Goal: Information Seeking & Learning: Learn about a topic

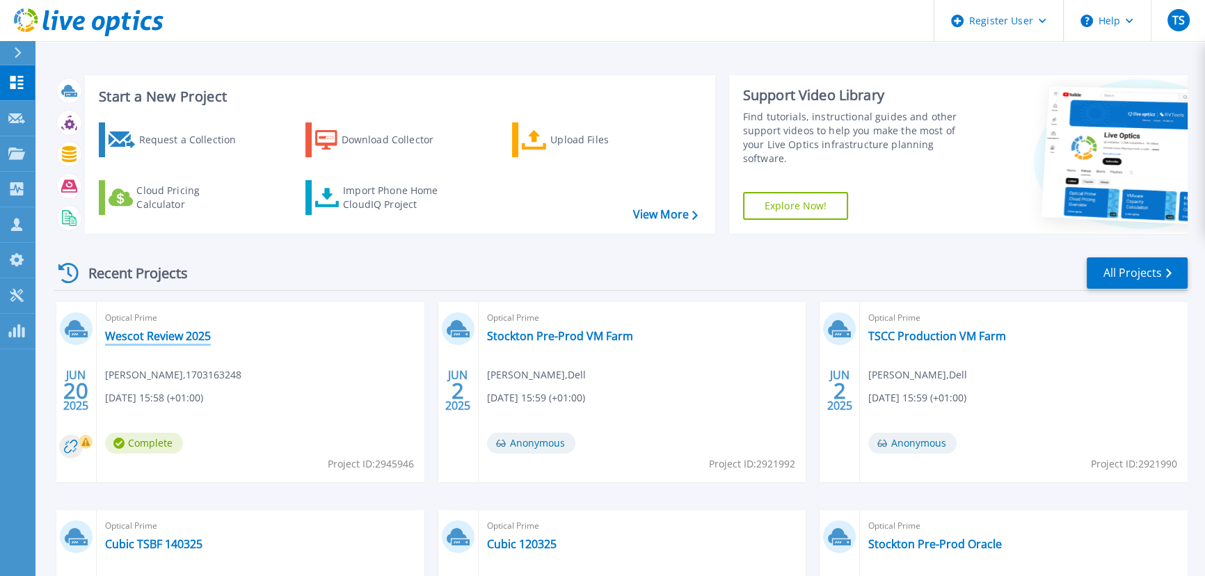
click at [184, 335] on link "Wescot Review 2025" at bounding box center [158, 336] width 106 height 14
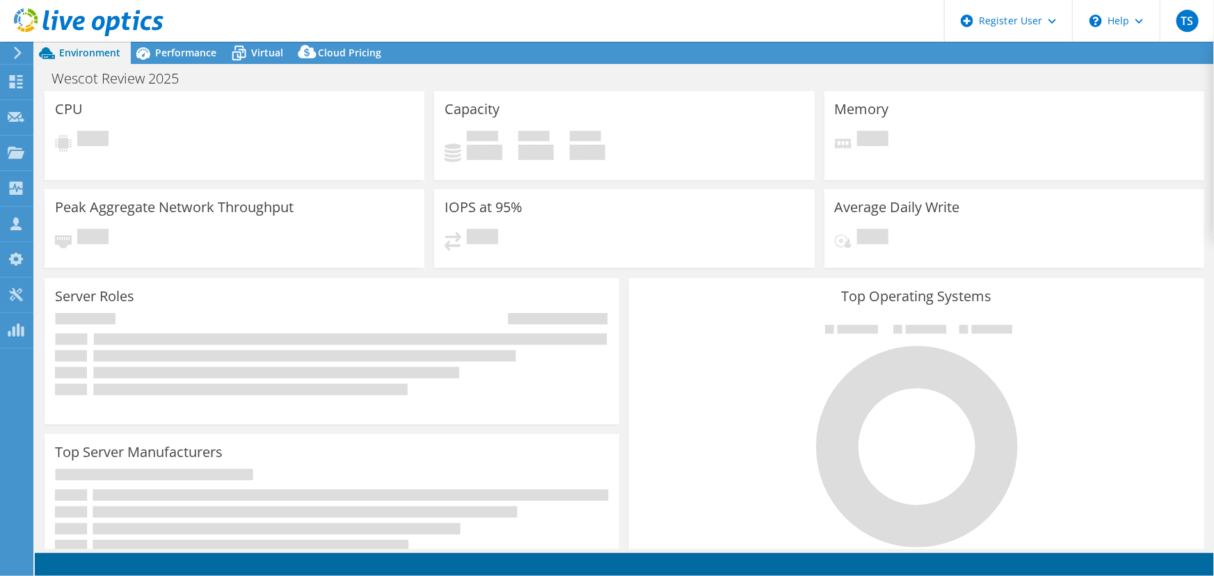
select select "EULondon"
select select "USD"
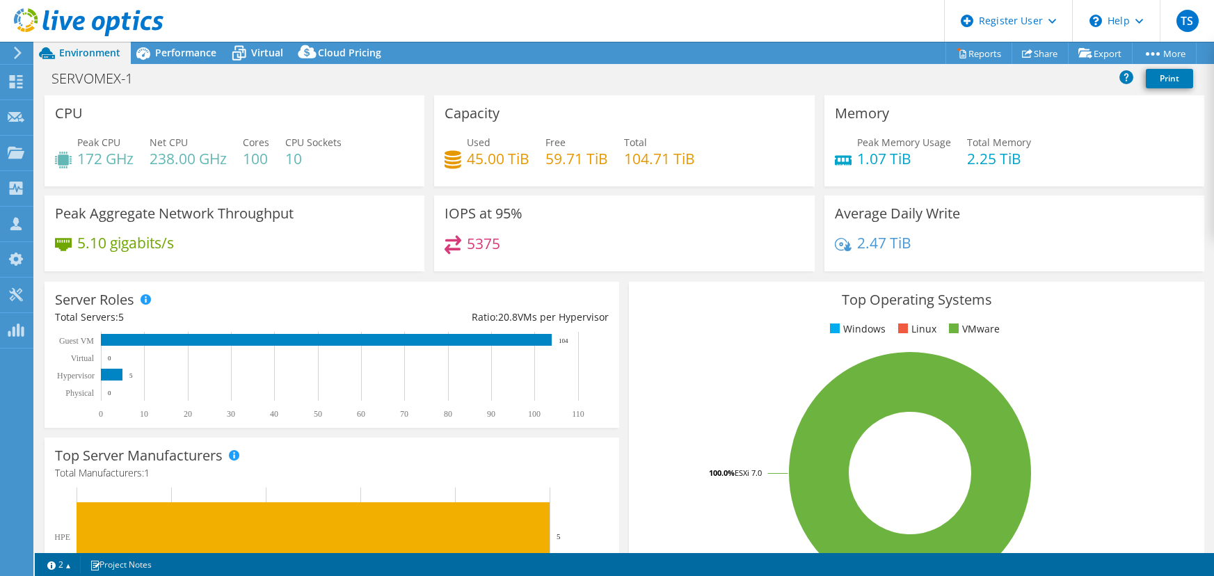
select select "EULondon"
select select "USD"
click at [102, 157] on h4 "172 GHz" at bounding box center [105, 158] width 56 height 15
click at [179, 50] on span "Performance" at bounding box center [185, 52] width 61 height 13
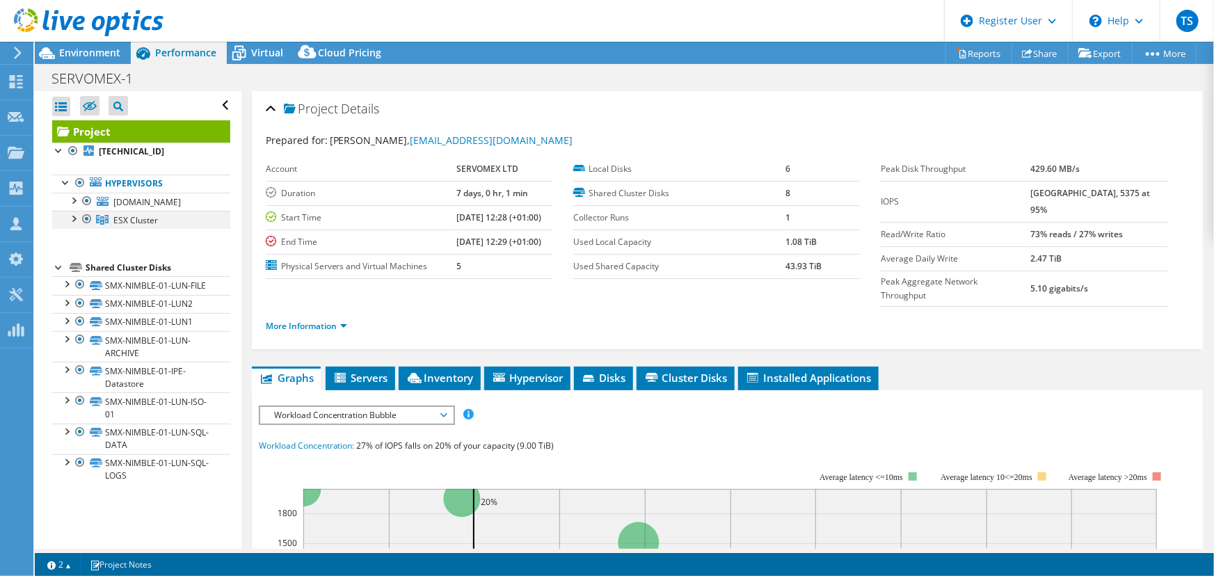
click at [72, 225] on div at bounding box center [73, 218] width 14 height 14
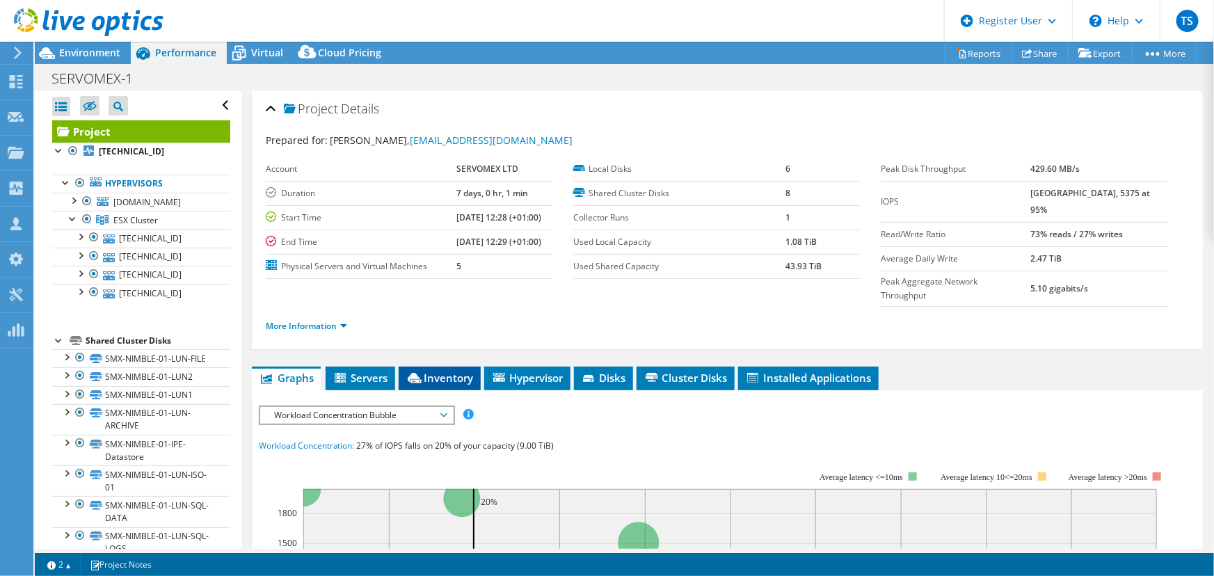
click at [462, 371] on span "Inventory" at bounding box center [439, 378] width 68 height 14
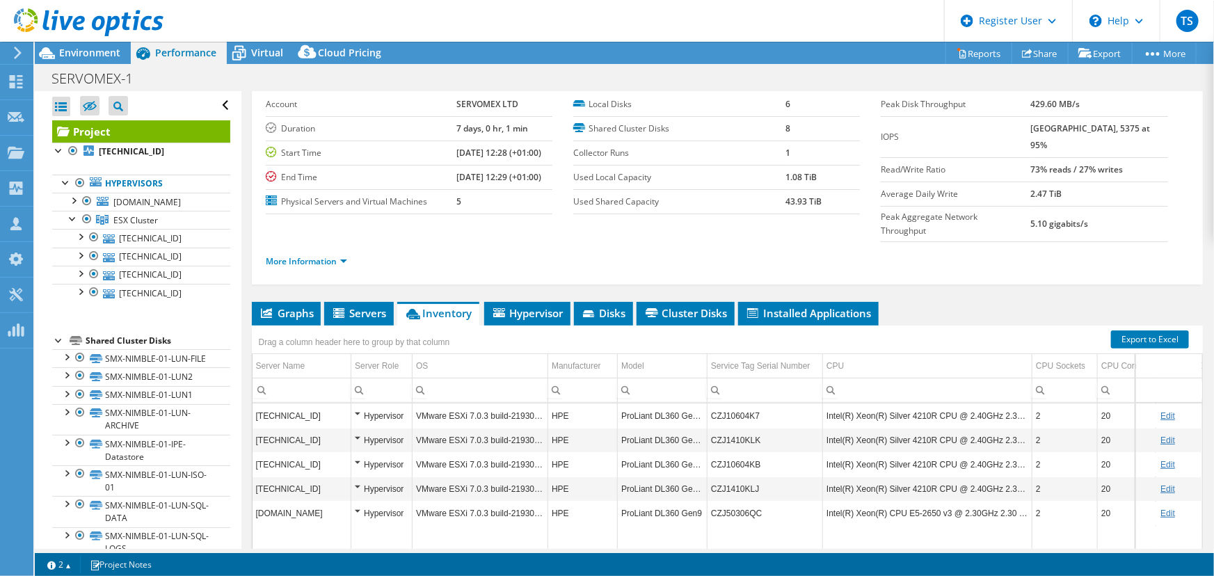
scroll to position [126, 0]
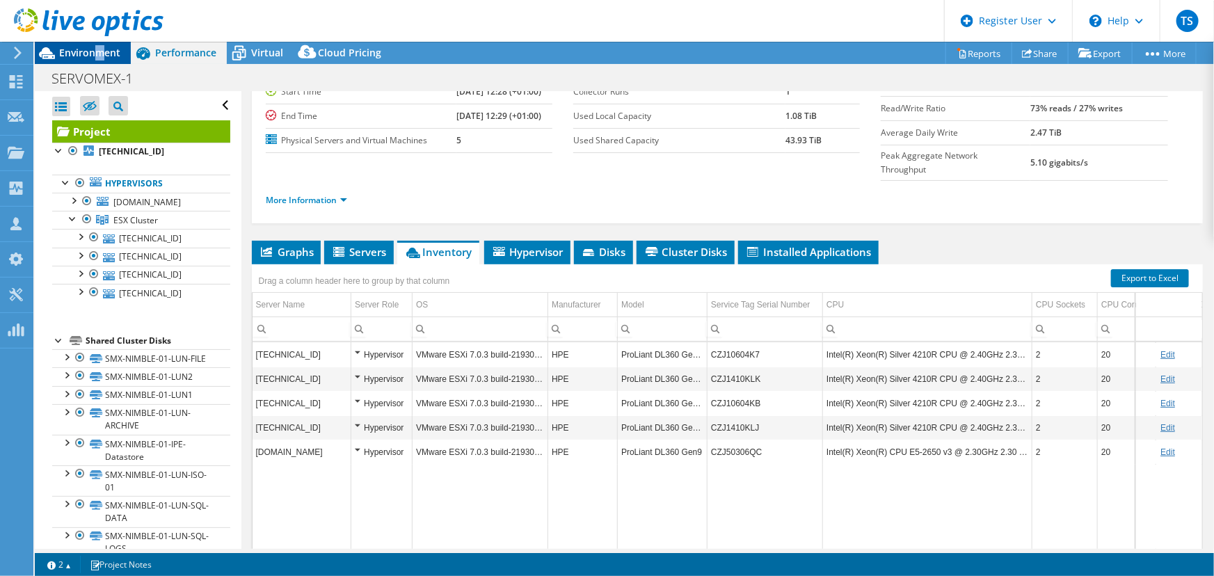
click at [104, 54] on span "Environment" at bounding box center [89, 52] width 61 height 13
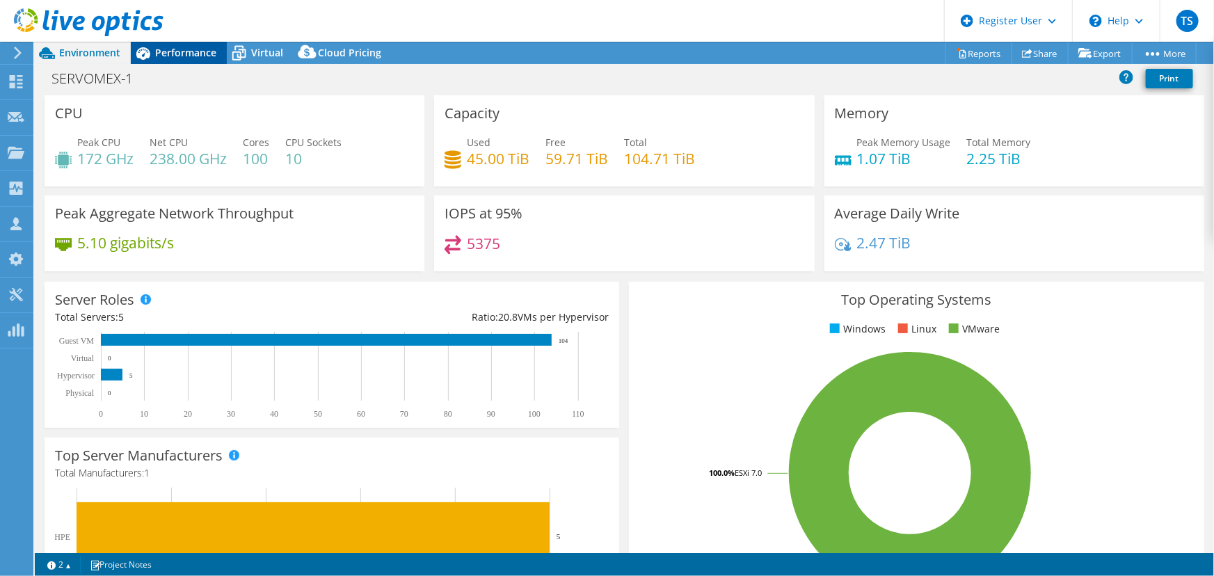
click at [193, 58] on span "Performance" at bounding box center [185, 52] width 61 height 13
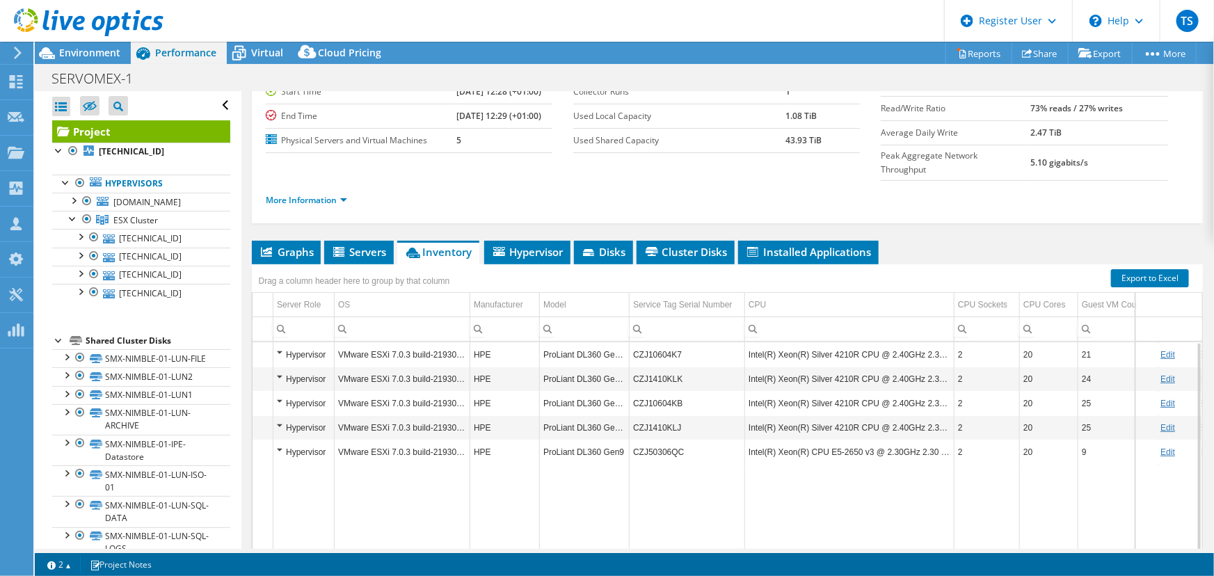
scroll to position [0, 160]
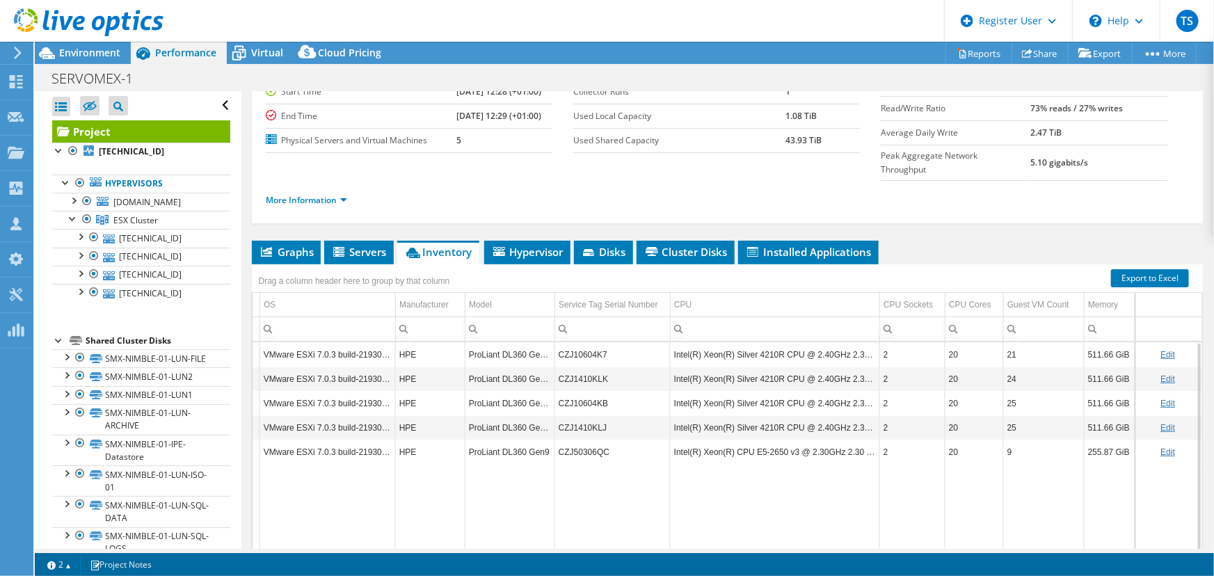
drag, startPoint x: 848, startPoint y: 520, endPoint x: 1078, endPoint y: 514, distance: 229.6
click at [1078, 514] on body "TS Dell User Tim Sizeland Tim.Sizeland@dell.com Dell My Profile Log Out \n Help…" at bounding box center [607, 288] width 1214 height 576
click at [645, 184] on div "More Information" at bounding box center [727, 200] width 923 height 39
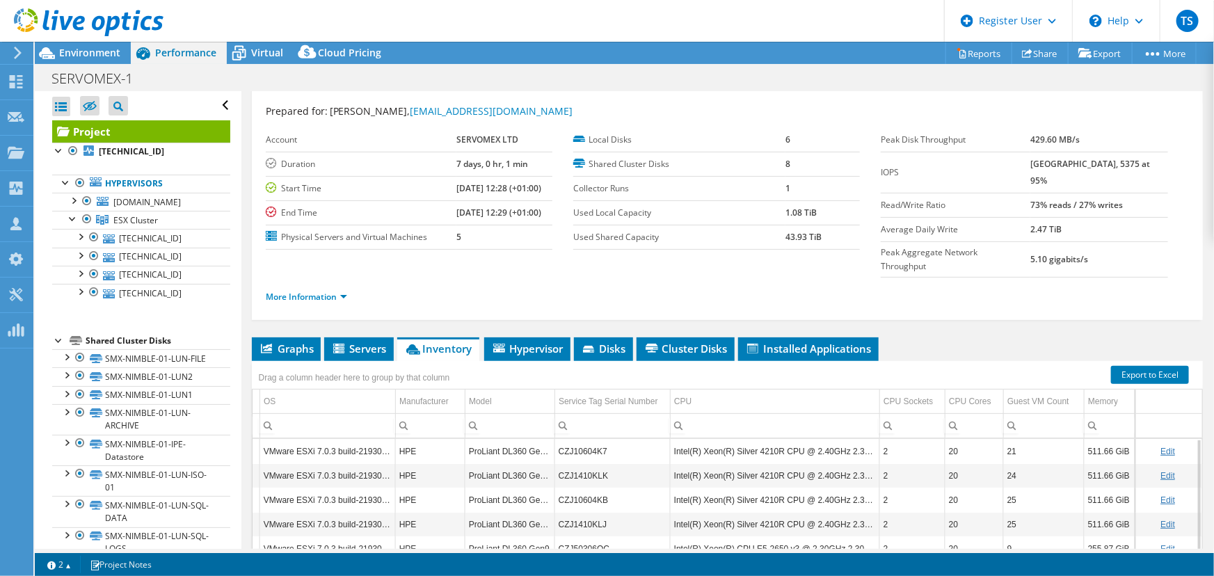
scroll to position [0, 0]
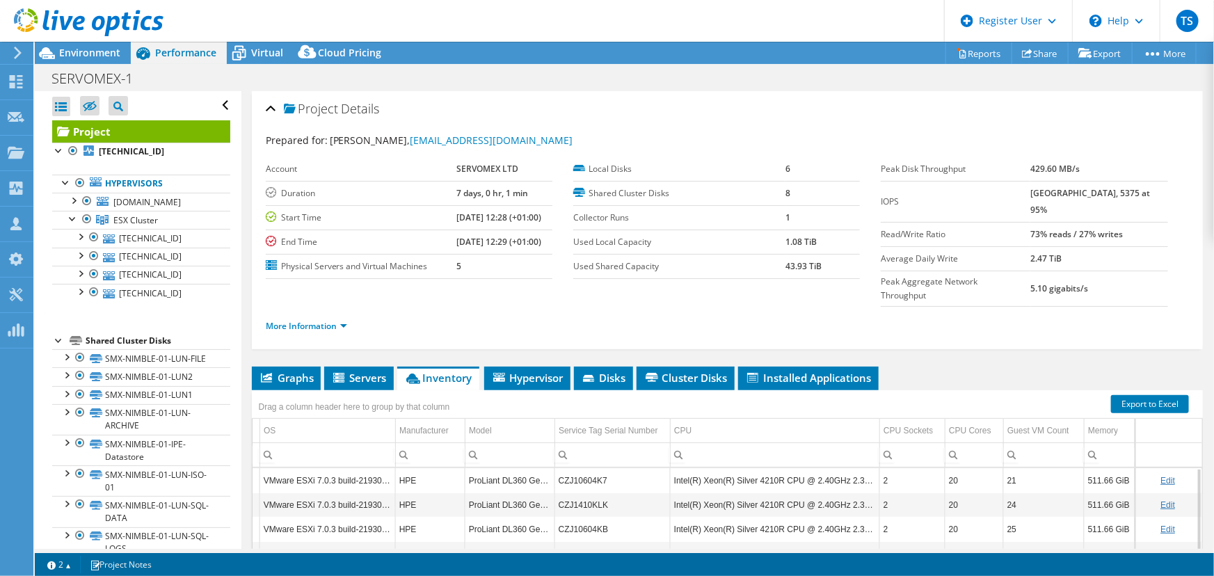
click at [87, 46] on div at bounding box center [81, 23] width 163 height 47
click at [88, 49] on span "Environment" at bounding box center [89, 52] width 61 height 13
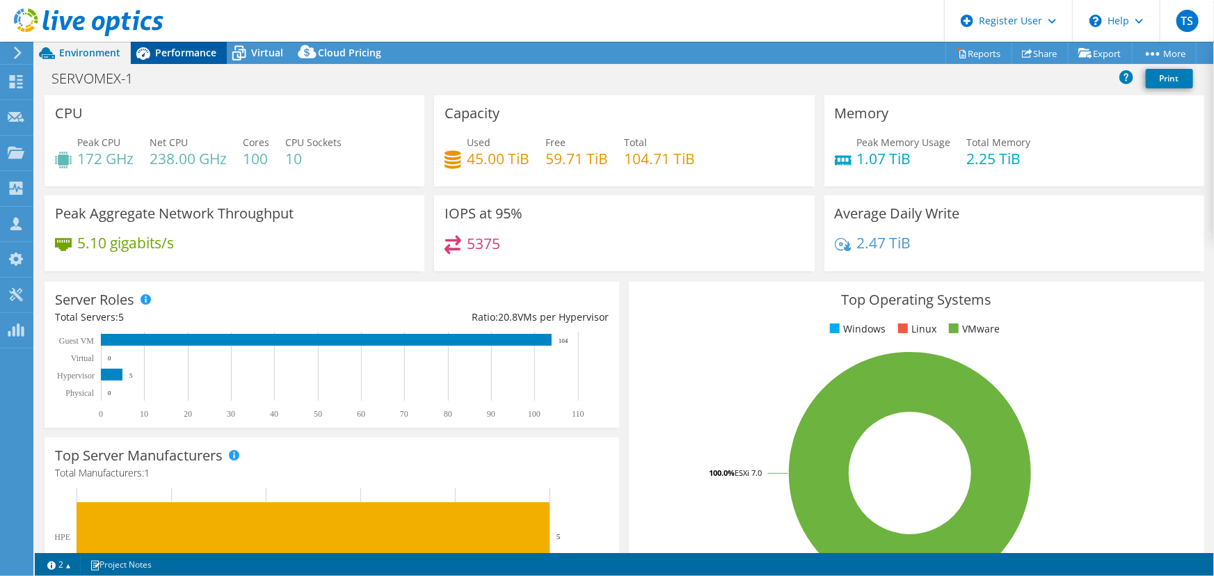
click at [206, 51] on span "Performance" at bounding box center [185, 52] width 61 height 13
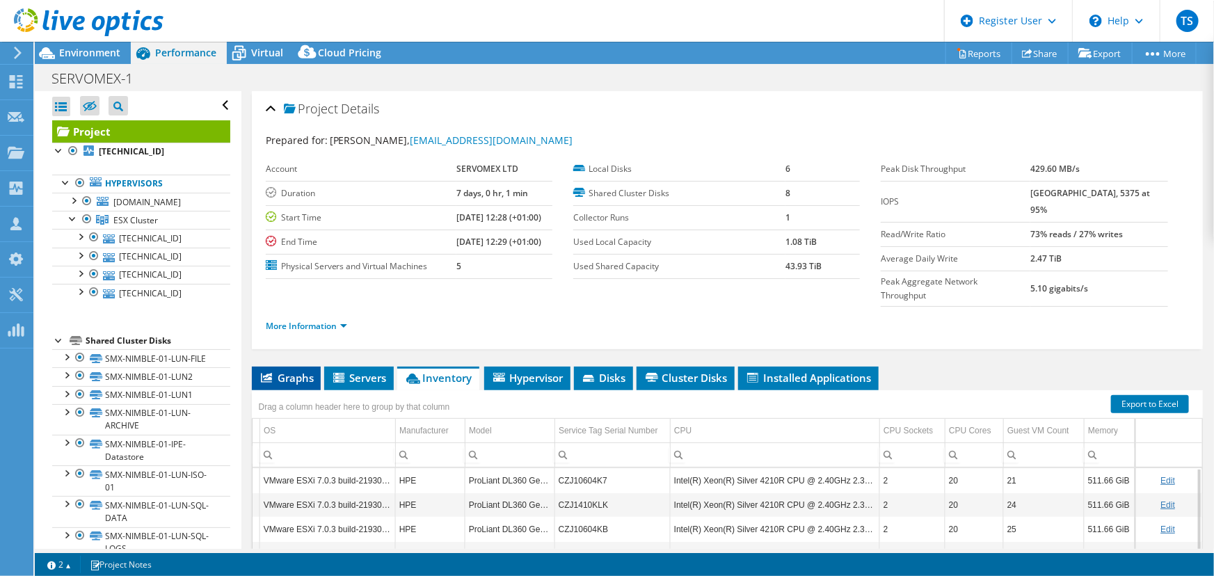
click at [303, 371] on span "Graphs" at bounding box center [286, 378] width 55 height 14
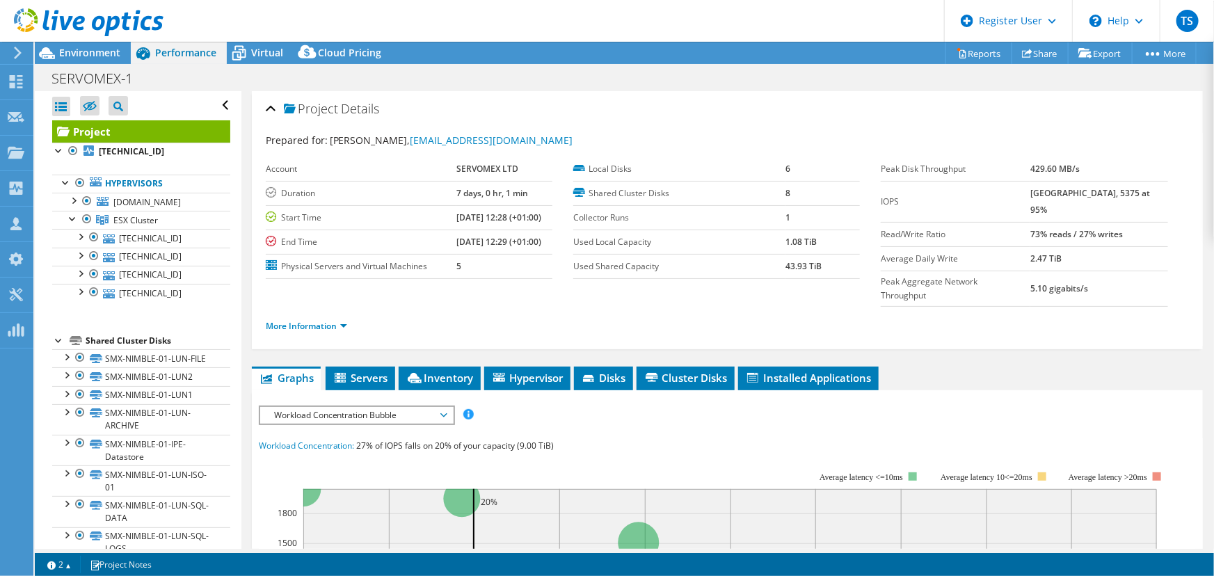
click at [373, 407] on span "Workload Concentration Bubble" at bounding box center [356, 415] width 179 height 17
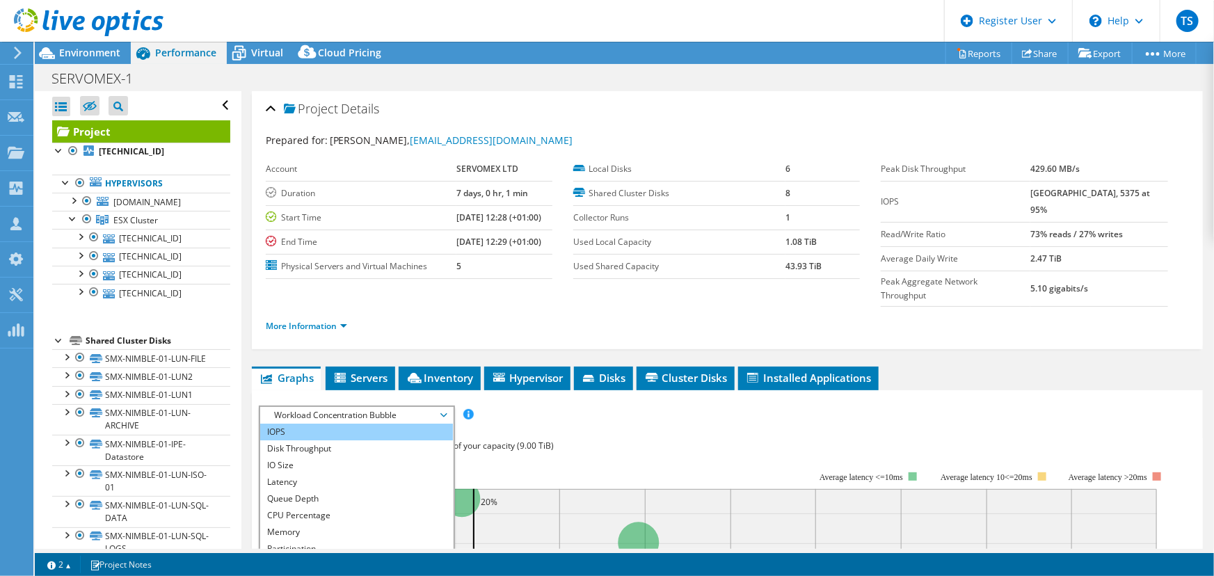
click at [298, 424] on li "IOPS" at bounding box center [356, 432] width 193 height 17
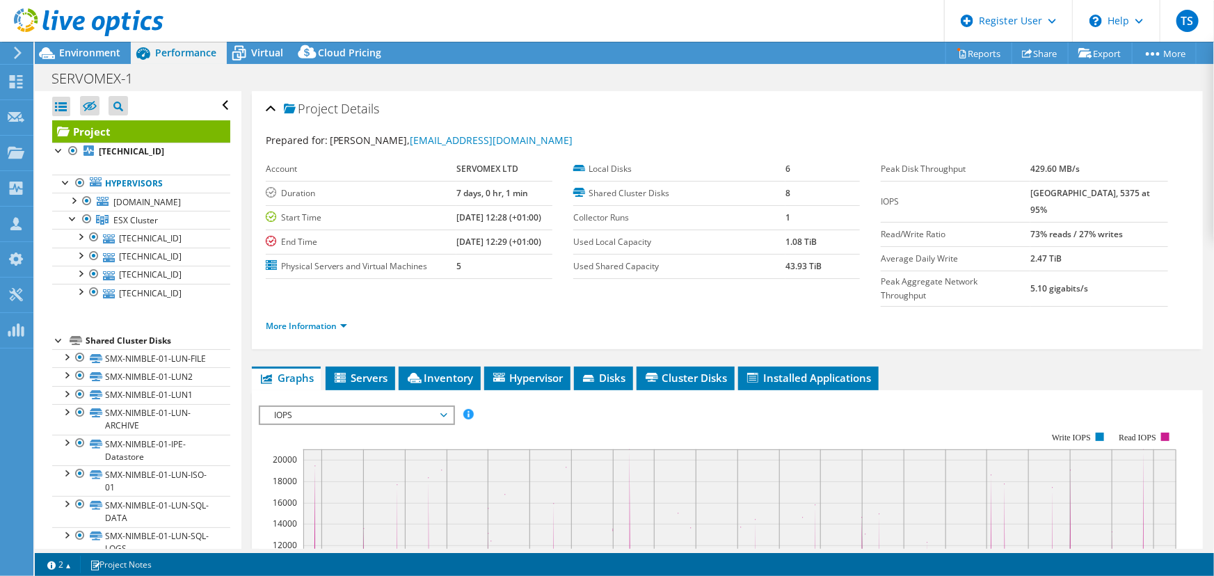
scroll to position [126, 0]
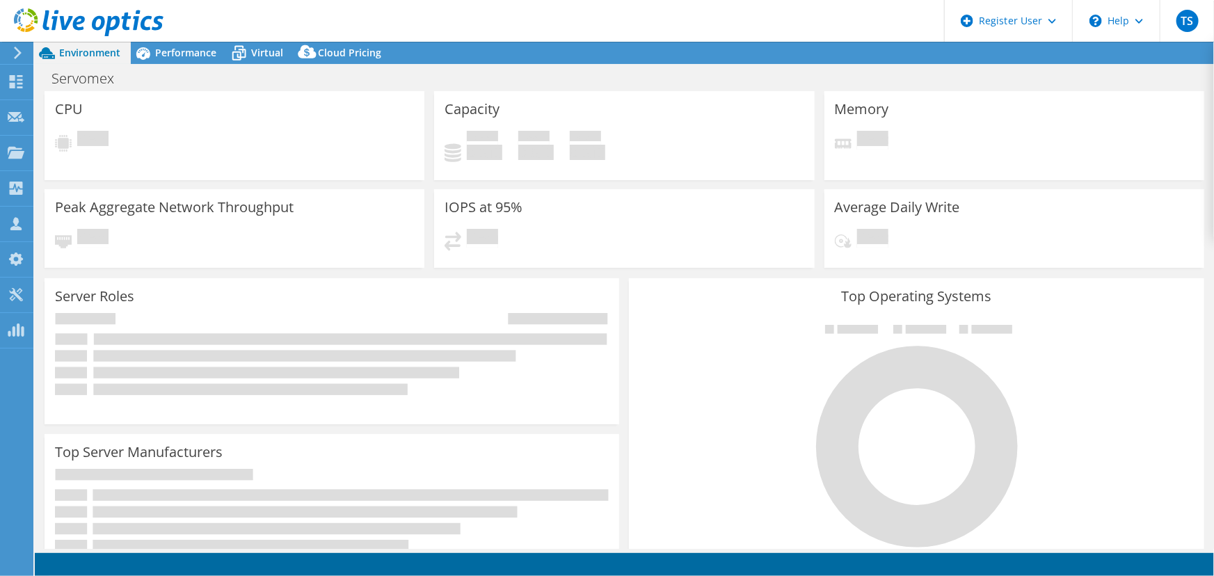
select select "EULondon"
select select "USD"
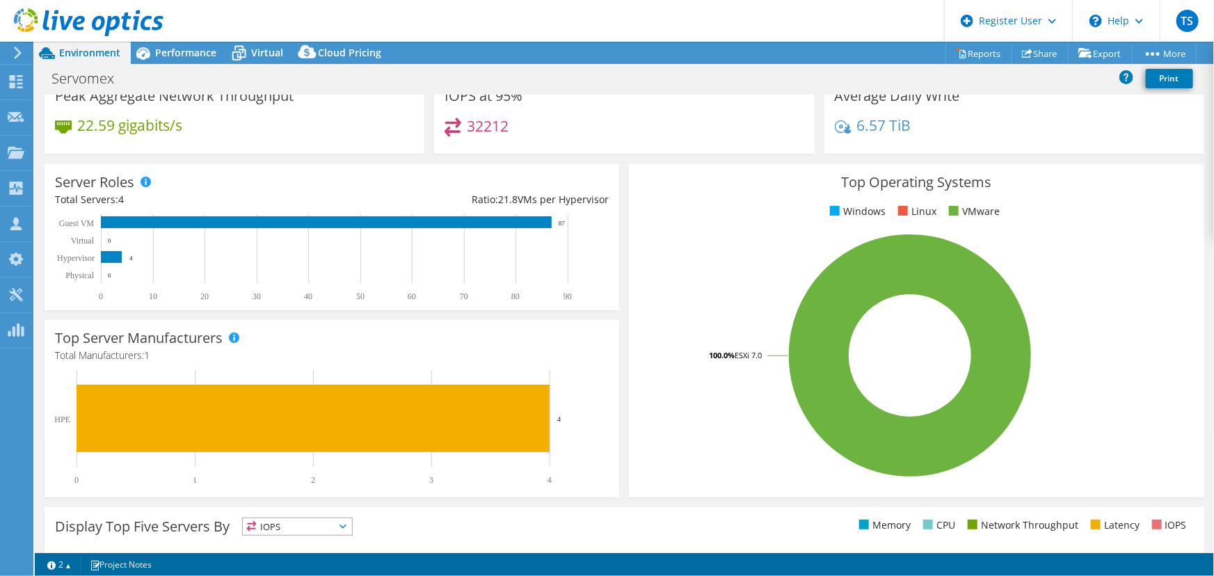
scroll to position [126, 0]
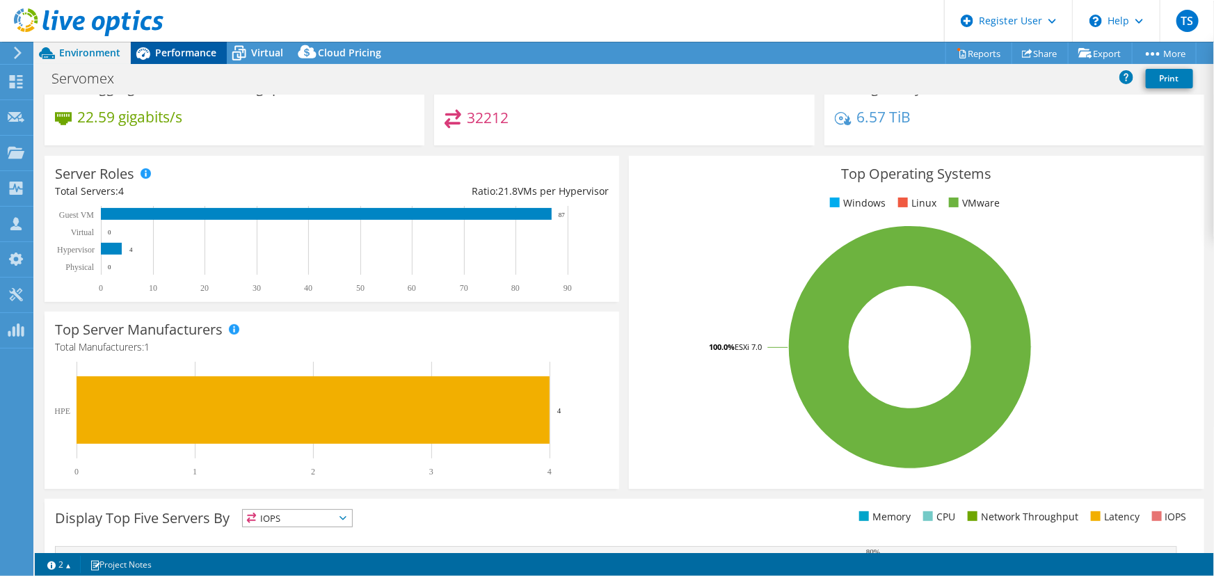
click at [175, 54] on span "Performance" at bounding box center [185, 52] width 61 height 13
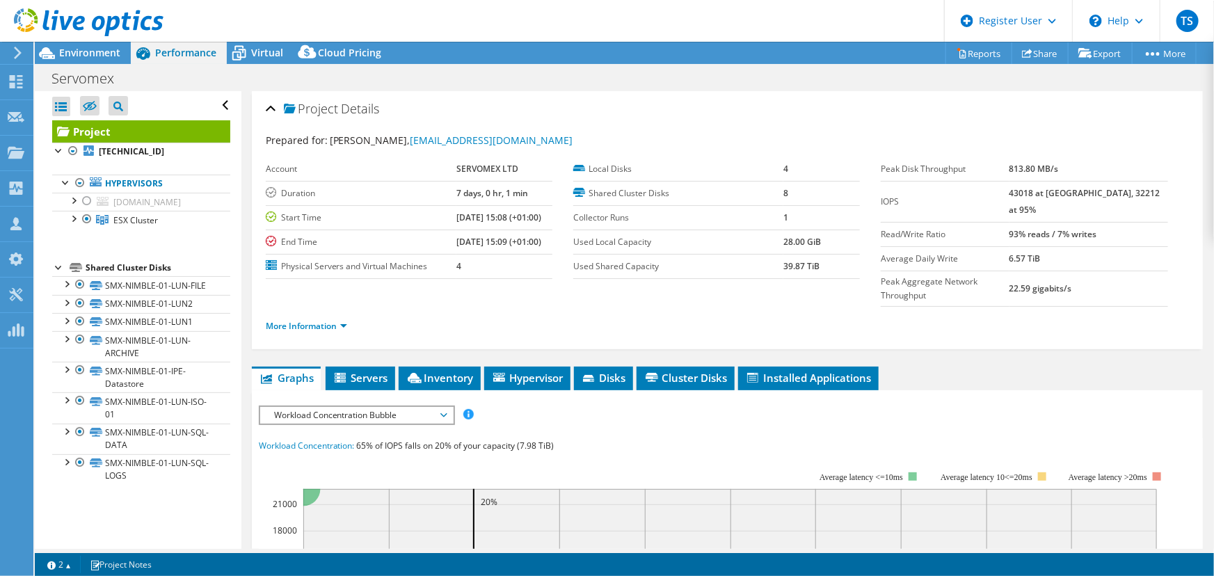
scroll to position [0, 0]
click at [358, 407] on span "Workload Concentration Bubble" at bounding box center [356, 415] width 179 height 17
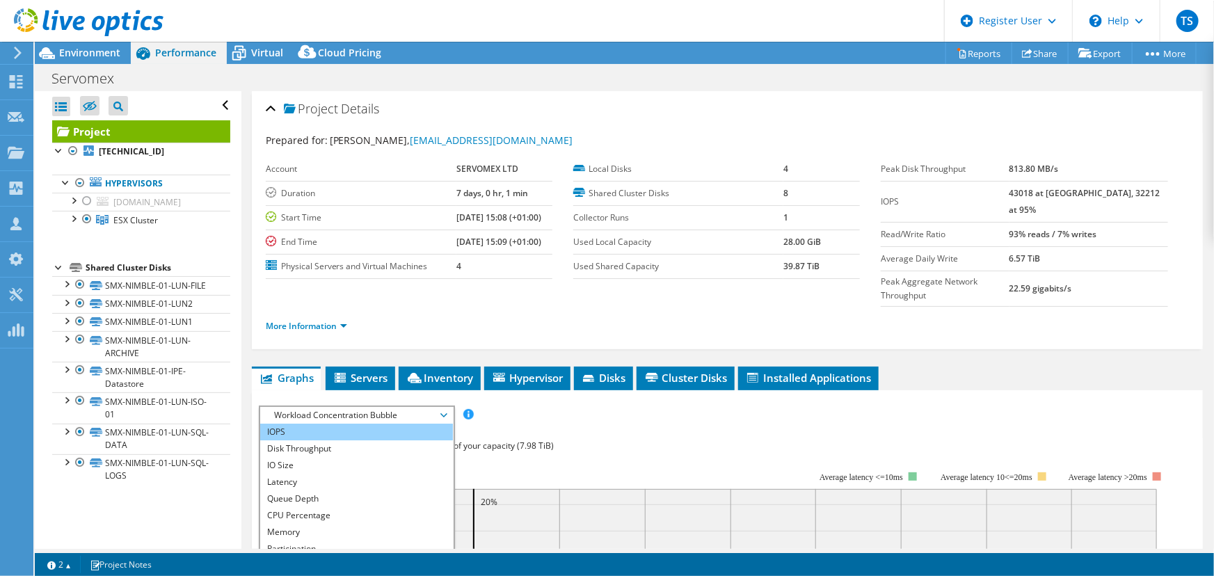
drag, startPoint x: 325, startPoint y: 398, endPoint x: 354, endPoint y: 404, distance: 29.2
click at [325, 424] on li "IOPS" at bounding box center [356, 432] width 193 height 17
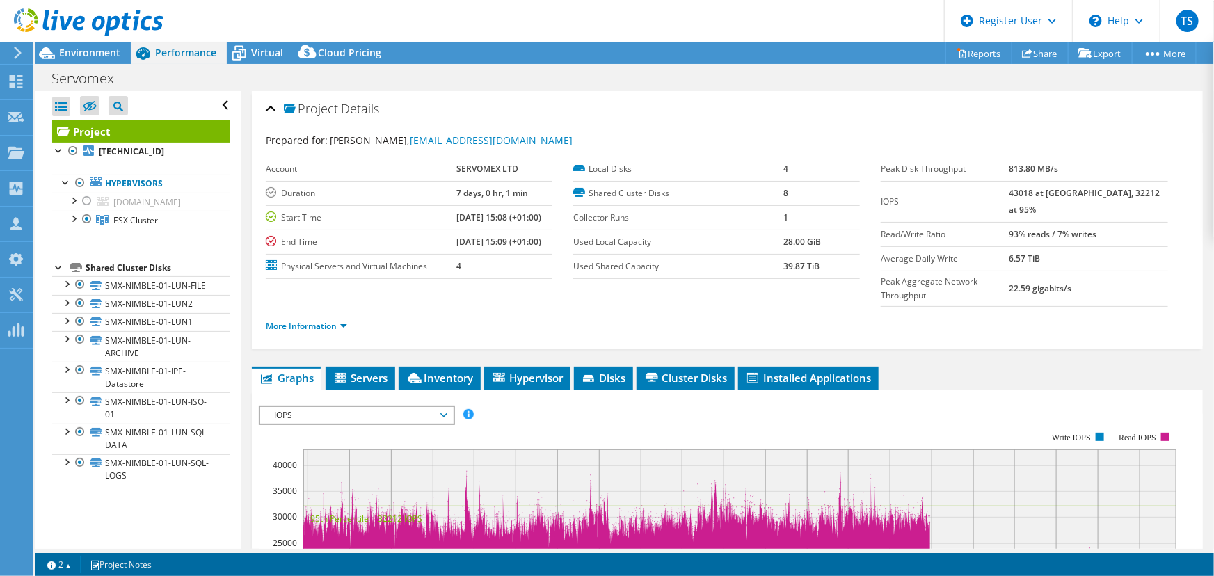
scroll to position [126, 0]
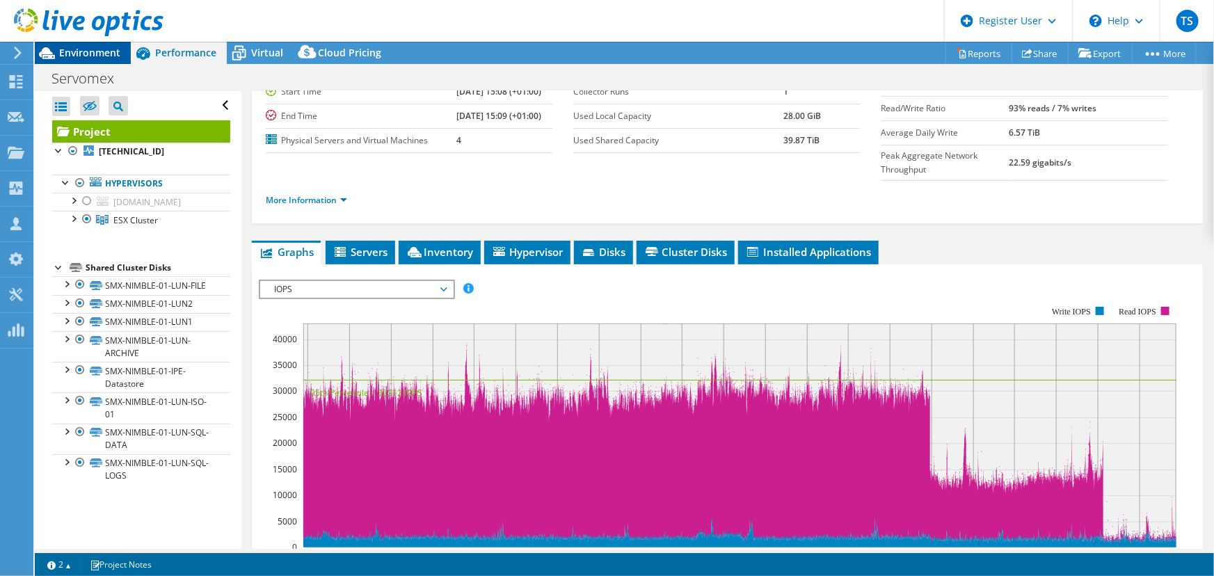
click at [91, 61] on div "Environment" at bounding box center [83, 53] width 96 height 22
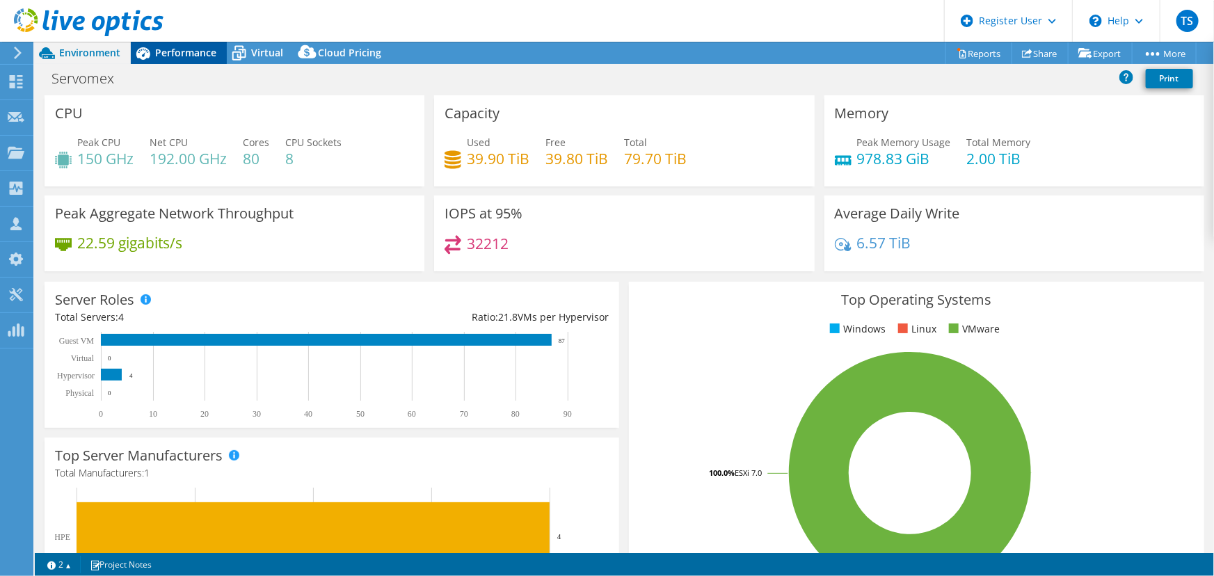
click at [183, 49] on span "Performance" at bounding box center [185, 52] width 61 height 13
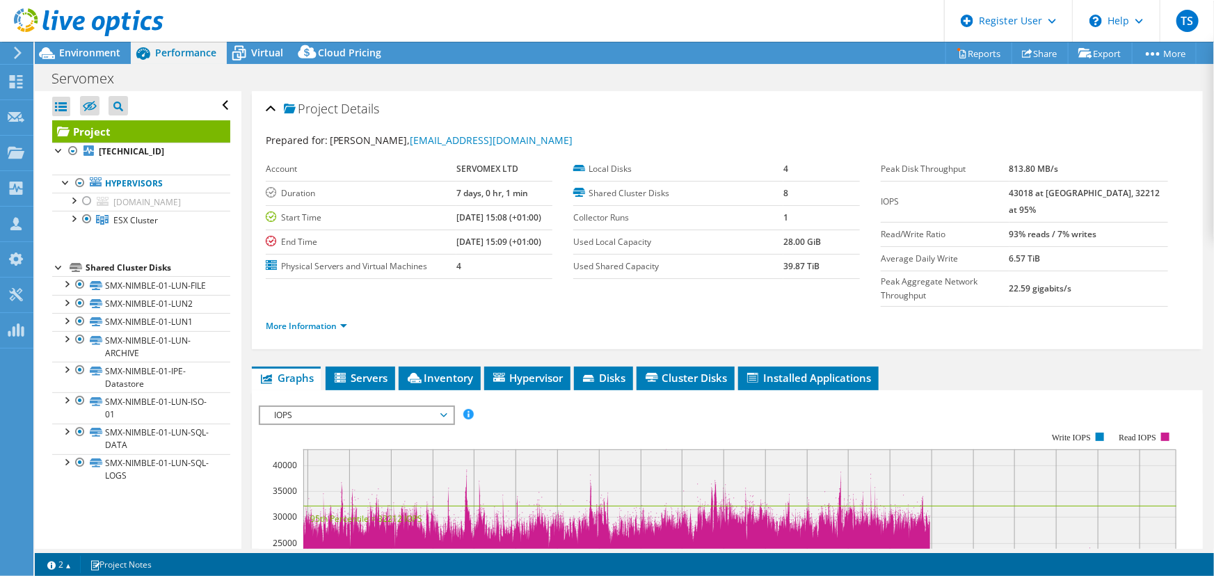
scroll to position [0, 0]
click at [453, 371] on span "Inventory" at bounding box center [439, 378] width 68 height 14
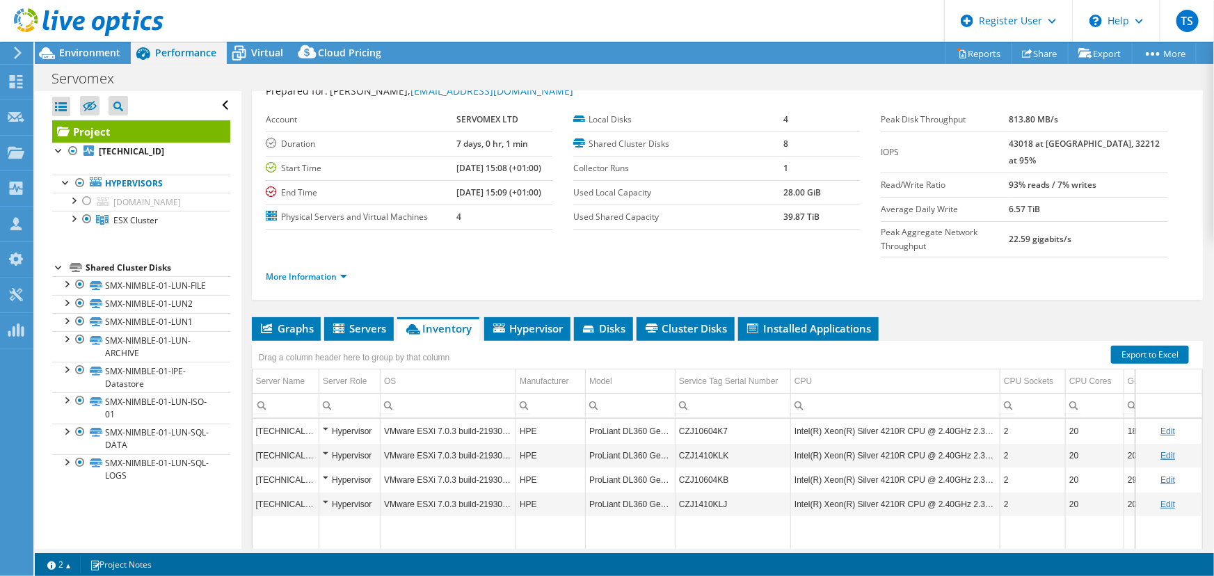
scroll to position [126, 0]
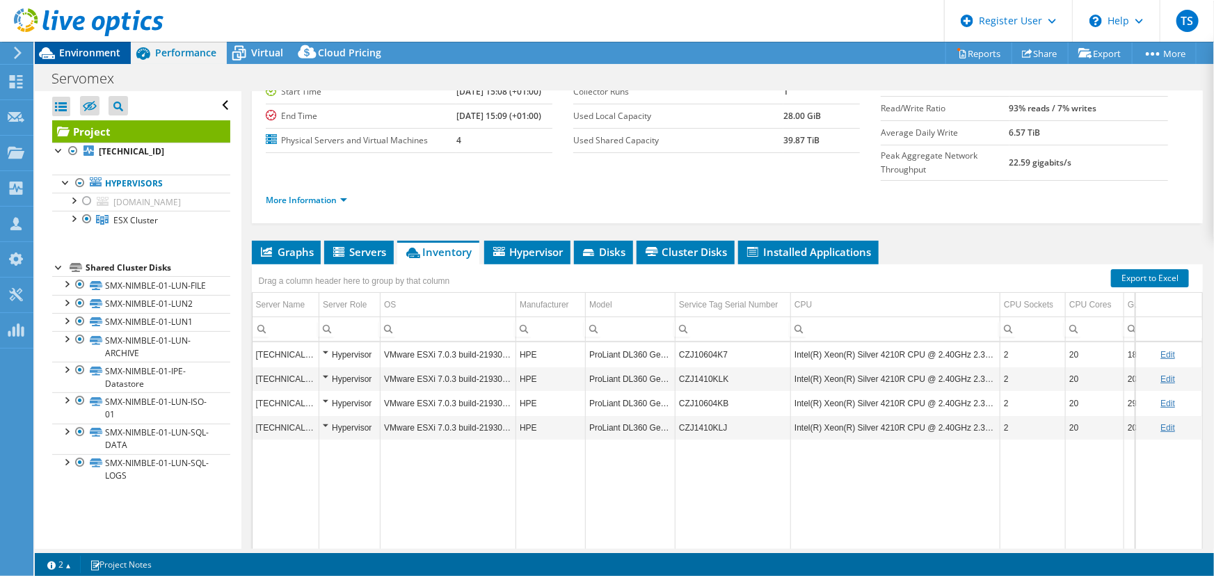
click at [74, 54] on span "Environment" at bounding box center [89, 52] width 61 height 13
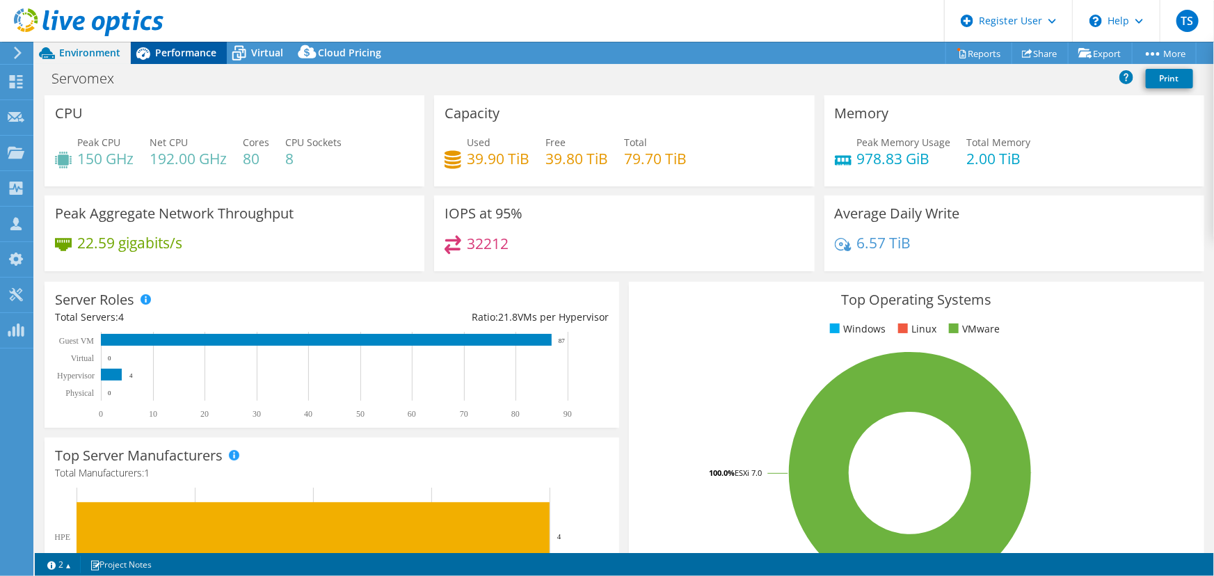
click at [192, 54] on span "Performance" at bounding box center [185, 52] width 61 height 13
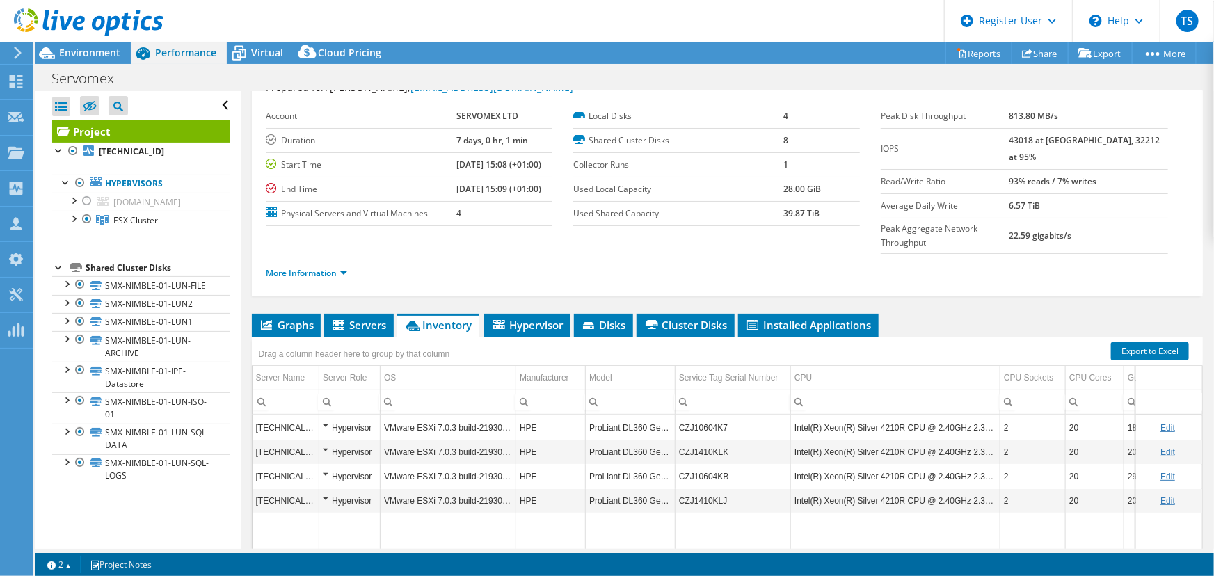
scroll to position [0, 0]
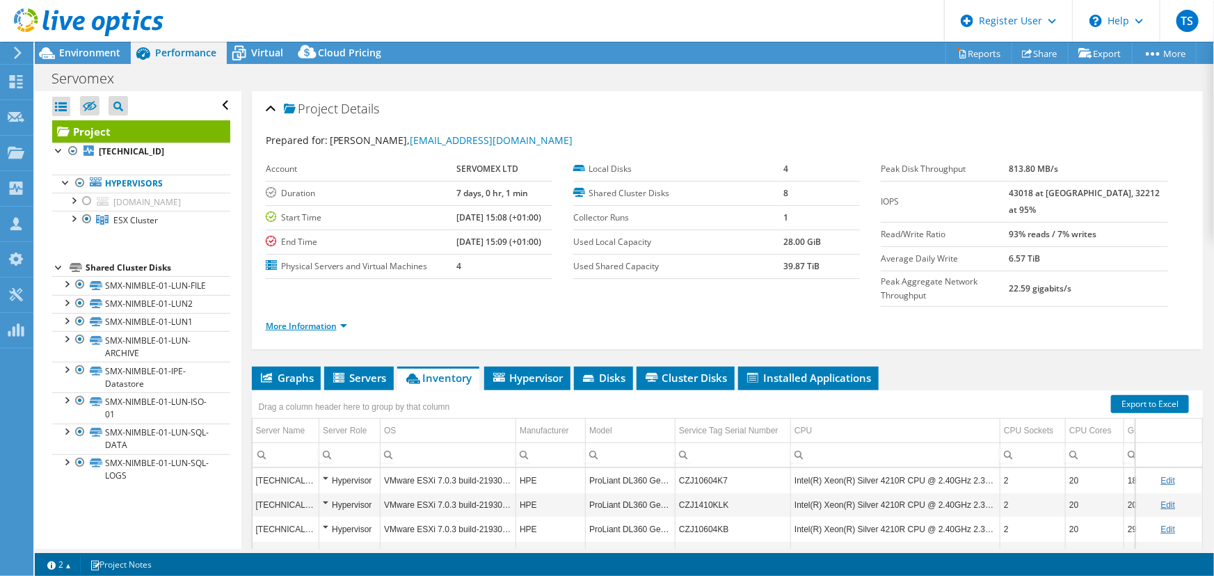
click at [333, 320] on link "More Information" at bounding box center [306, 326] width 81 height 12
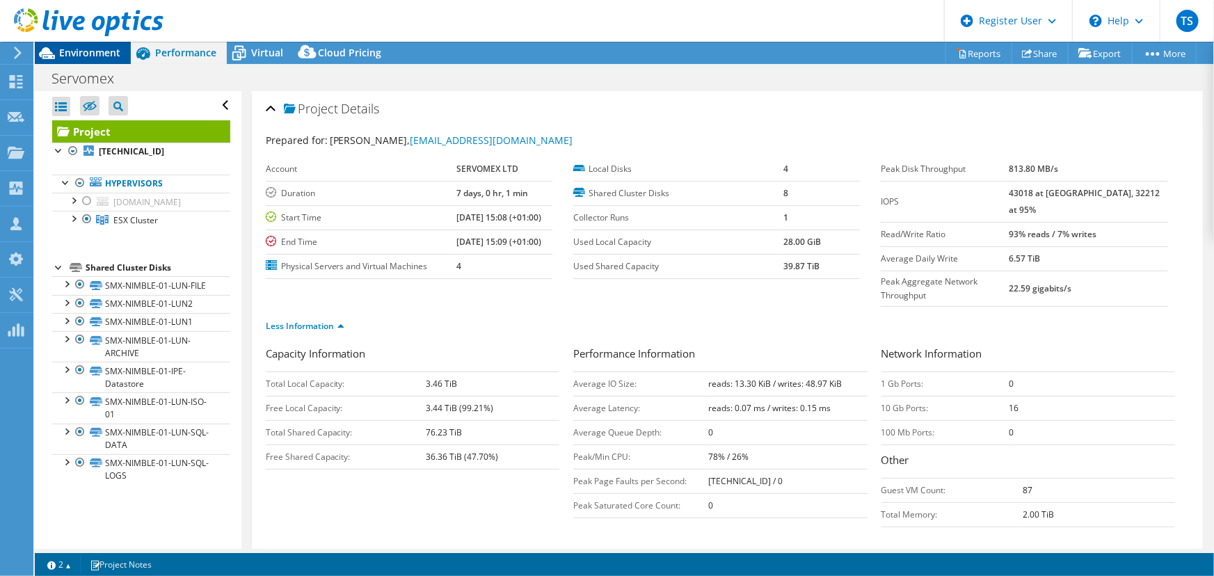
click at [95, 52] on span "Environment" at bounding box center [89, 52] width 61 height 13
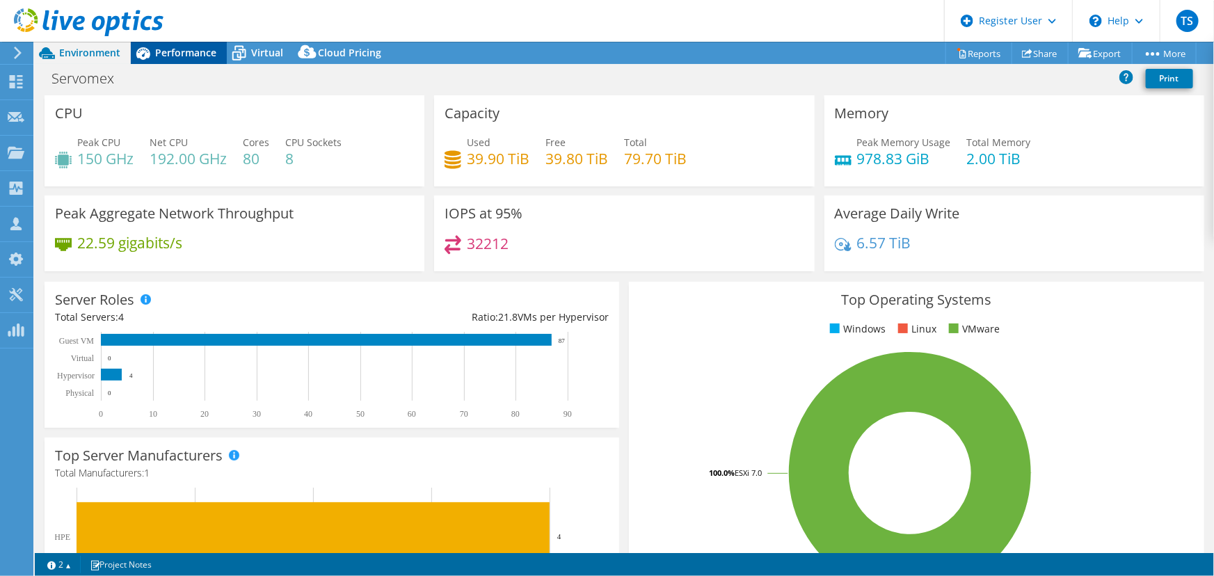
click at [200, 50] on span "Performance" at bounding box center [185, 52] width 61 height 13
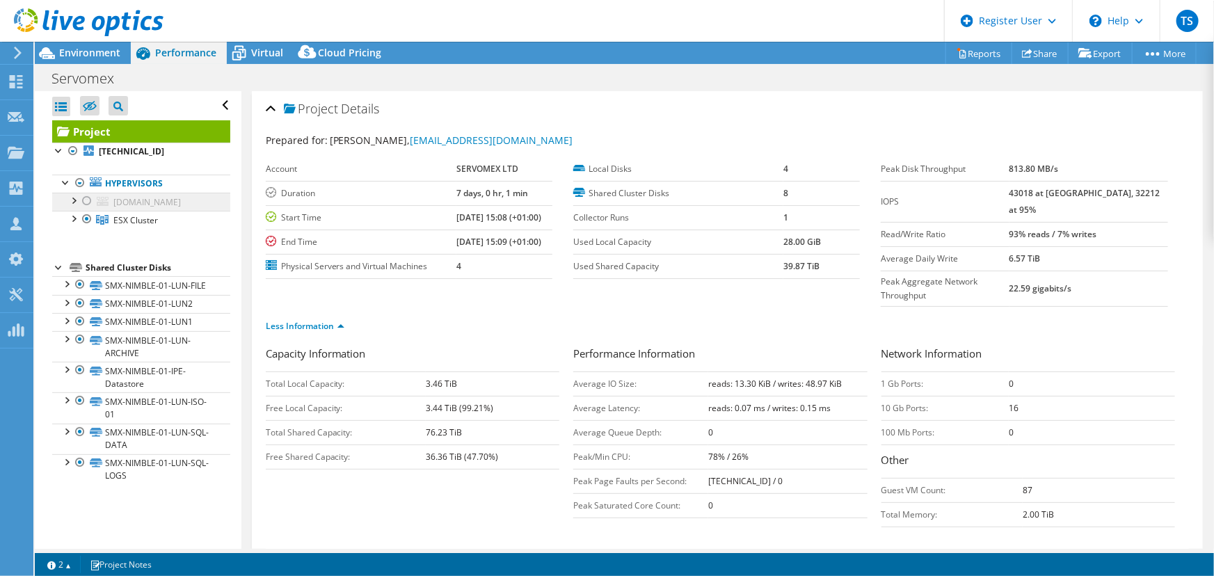
drag, startPoint x: 86, startPoint y: 200, endPoint x: 95, endPoint y: 198, distance: 8.8
click at [87, 200] on div at bounding box center [87, 201] width 14 height 17
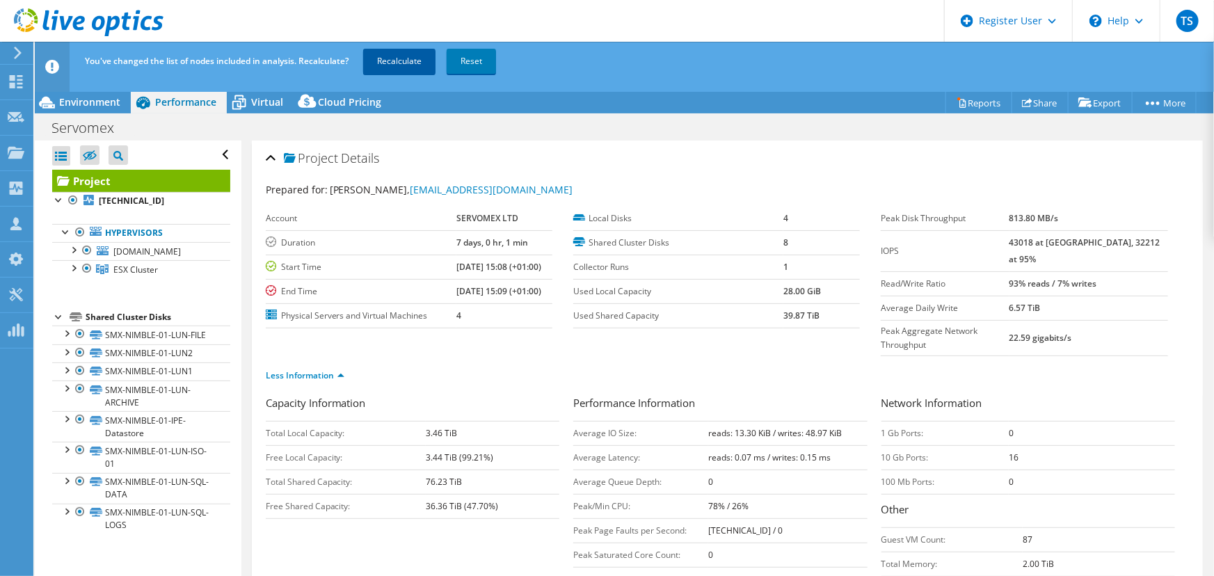
click at [396, 56] on link "Recalculate" at bounding box center [399, 61] width 72 height 25
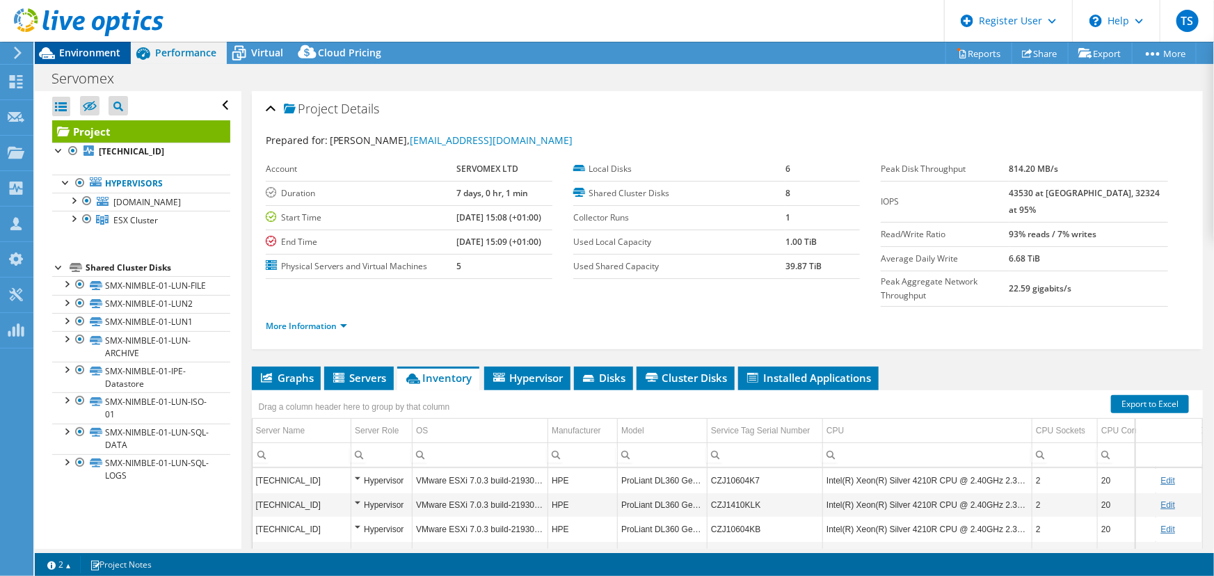
click at [94, 55] on span "Environment" at bounding box center [89, 52] width 61 height 13
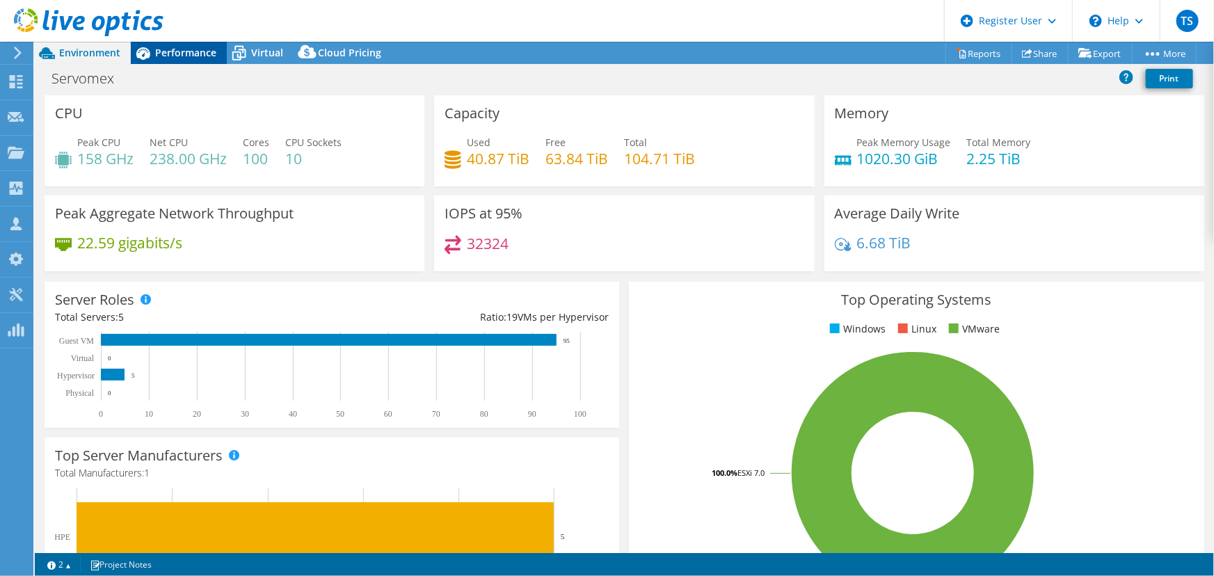
click at [188, 50] on span "Performance" at bounding box center [185, 52] width 61 height 13
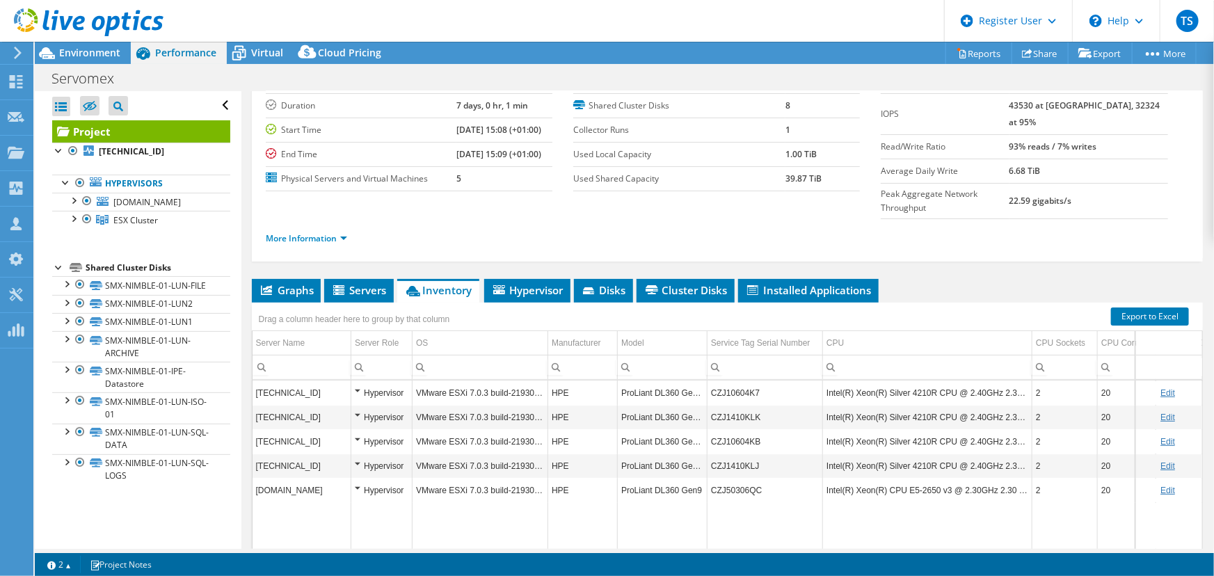
scroll to position [126, 0]
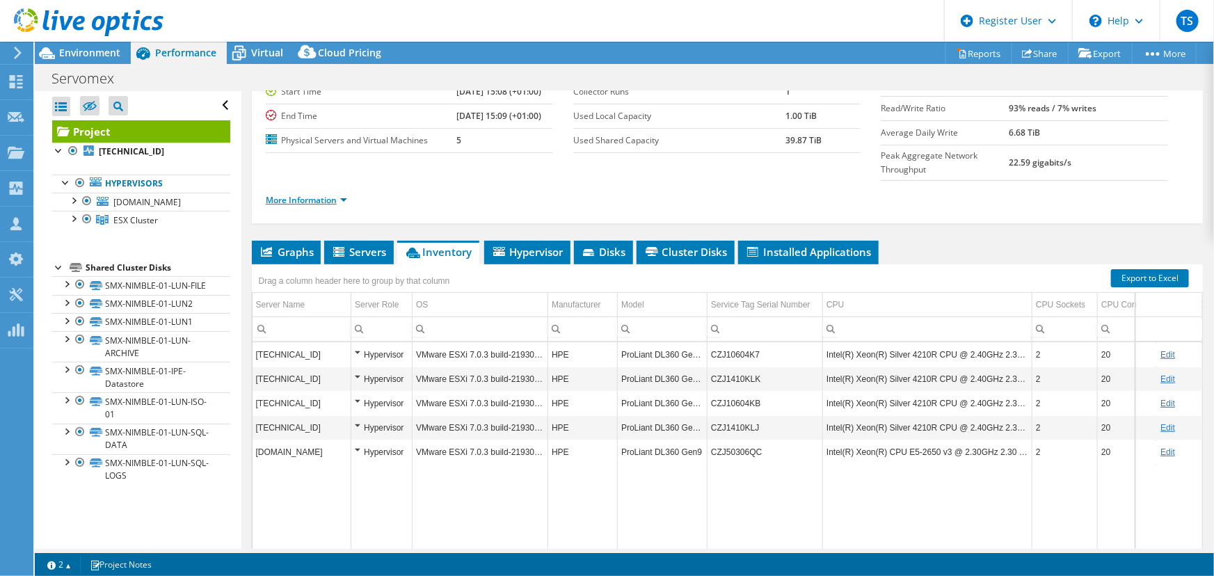
click at [319, 194] on link "More Information" at bounding box center [306, 200] width 81 height 12
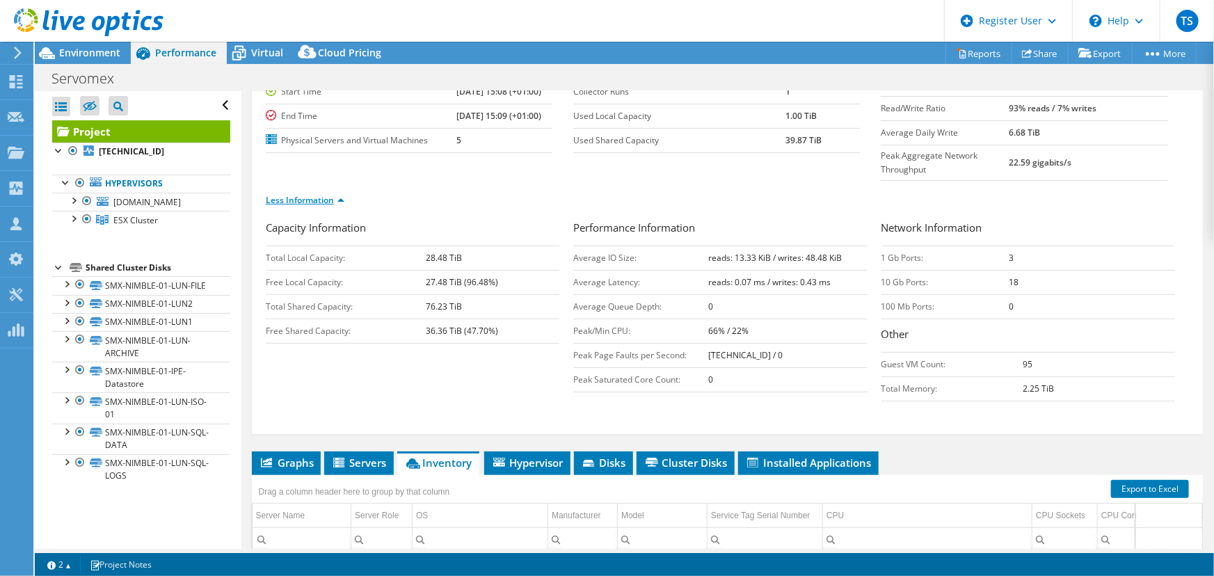
click at [318, 194] on link "Less Information" at bounding box center [305, 200] width 79 height 12
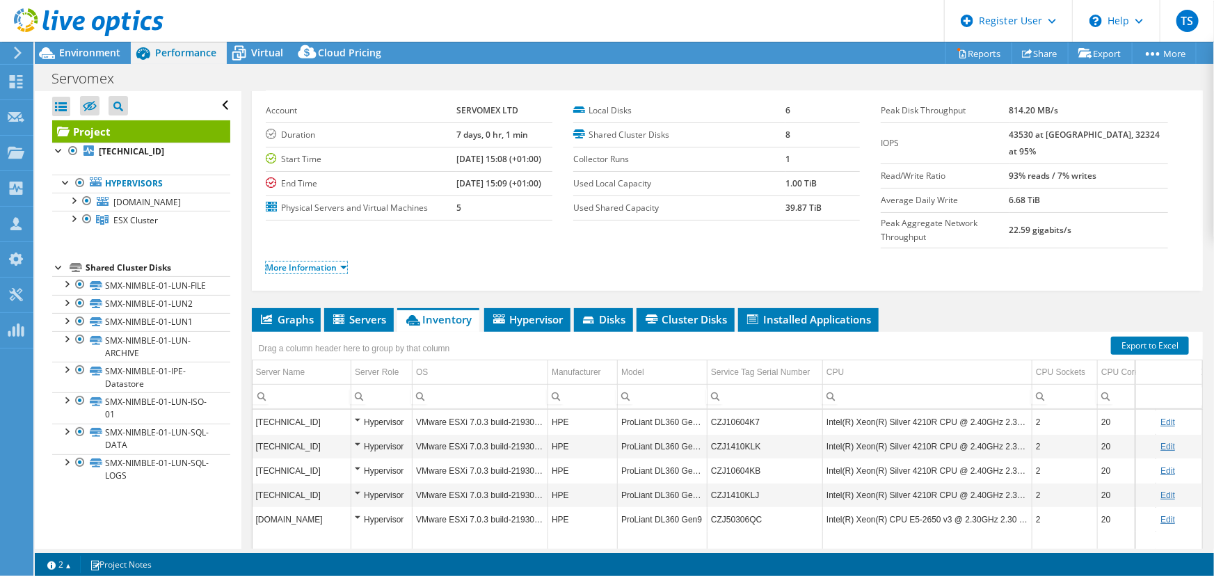
scroll to position [0, 0]
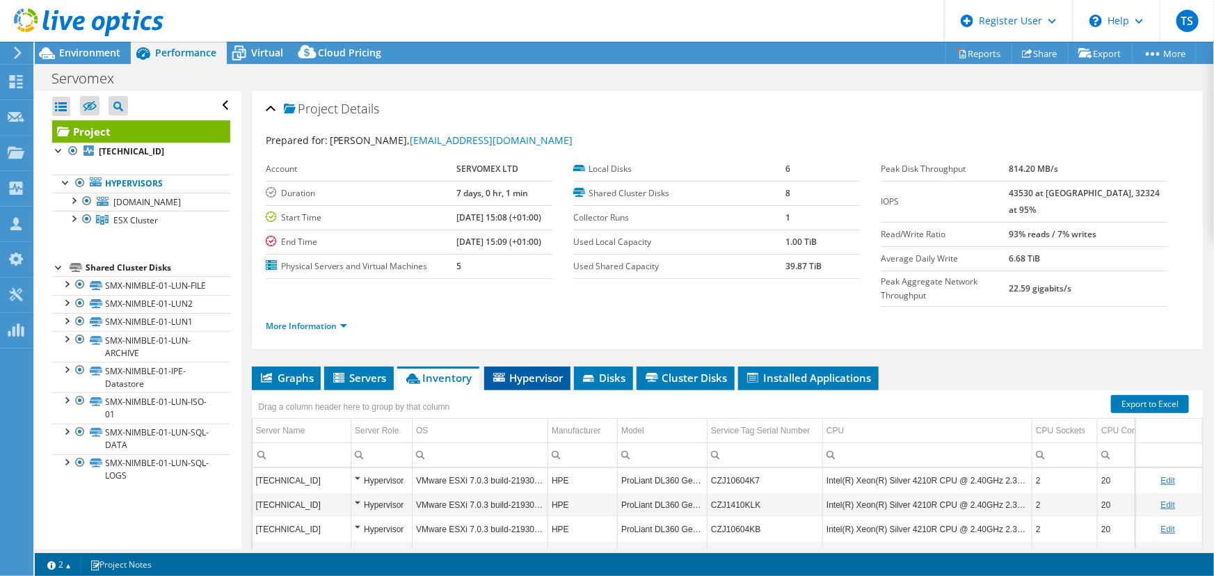
click at [543, 371] on span "Hypervisor" at bounding box center [527, 378] width 72 height 14
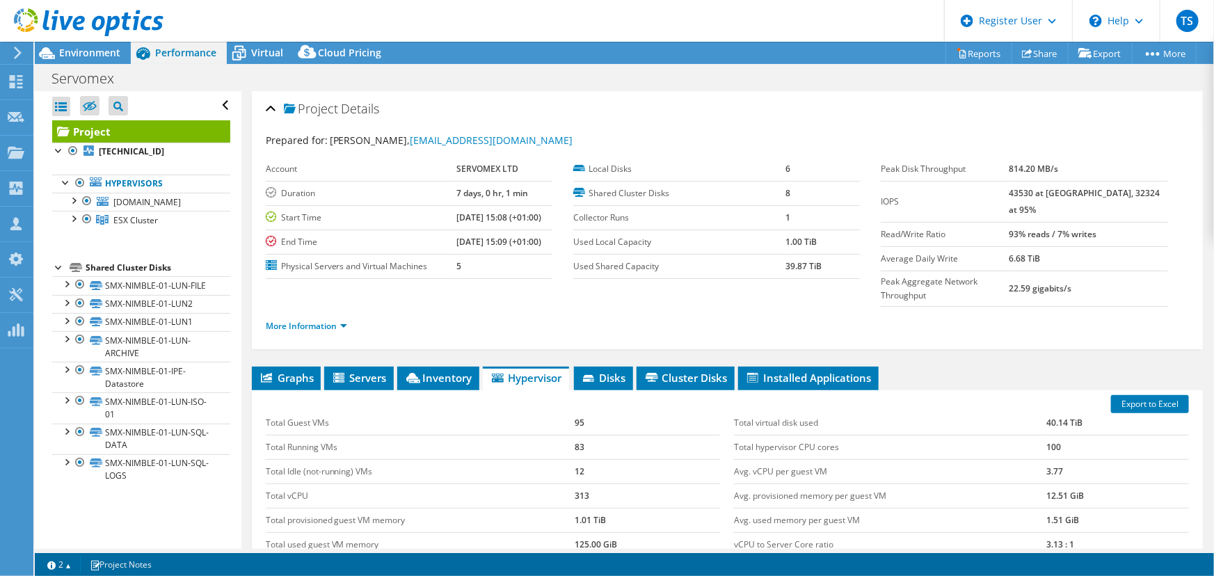
scroll to position [63, 0]
